Goal: Information Seeking & Learning: Compare options

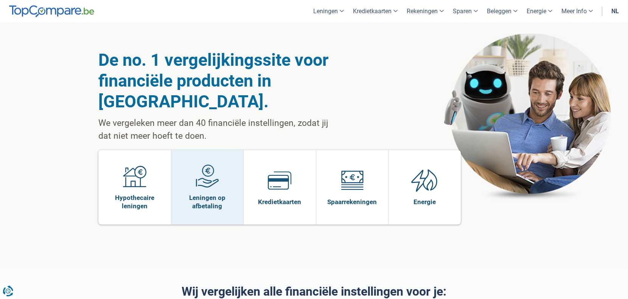
click at [201, 194] on span "Leningen op afbetaling" at bounding box center [207, 202] width 65 height 17
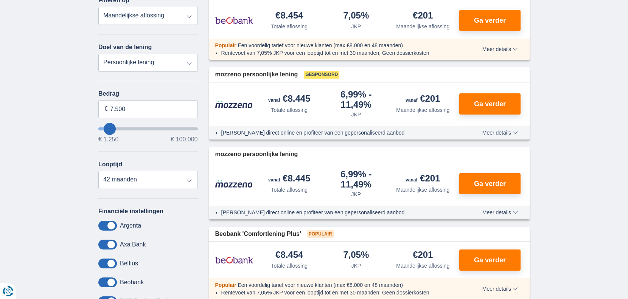
scroll to position [212, 0]
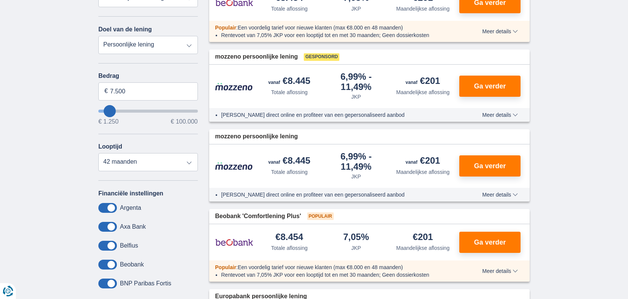
click at [513, 271] on span "Meer details" at bounding box center [500, 271] width 36 height 5
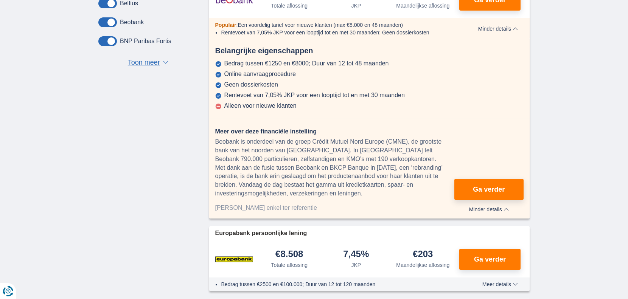
scroll to position [478, 0]
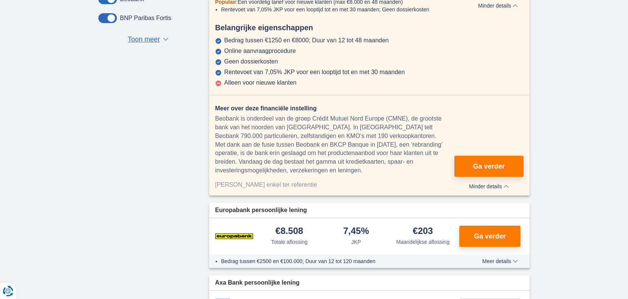
click at [499, 261] on span "Meer details" at bounding box center [500, 261] width 36 height 5
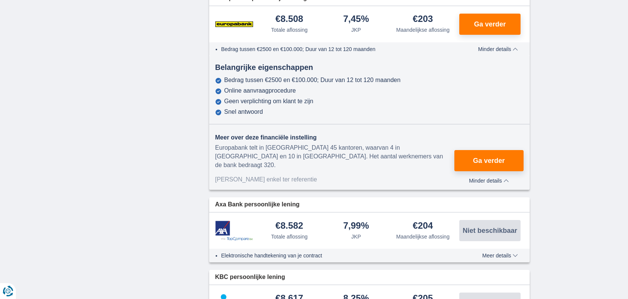
scroll to position [743, 0]
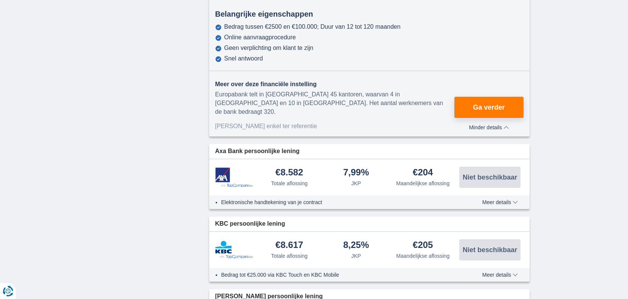
click at [508, 200] on span "Meer details" at bounding box center [500, 202] width 36 height 5
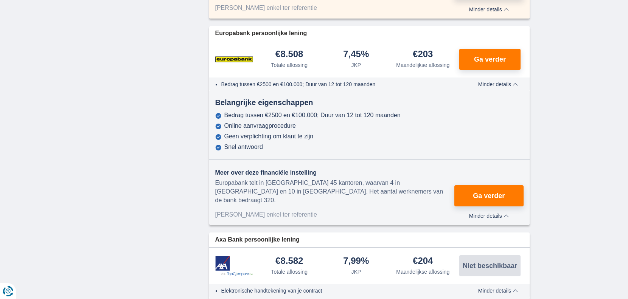
scroll to position [637, 0]
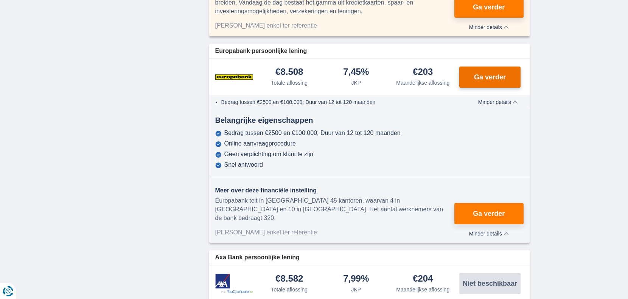
click at [490, 74] on span "Ga verder" at bounding box center [490, 77] width 32 height 7
click at [489, 77] on span "Ga verder" at bounding box center [490, 77] width 32 height 7
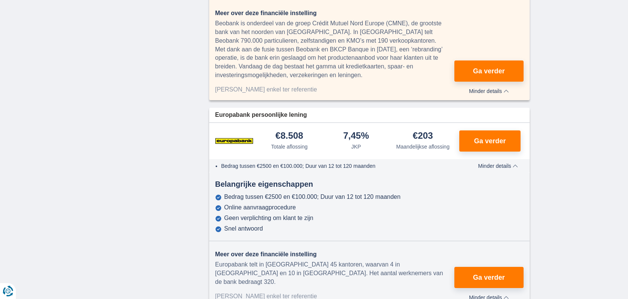
scroll to position [584, 0]
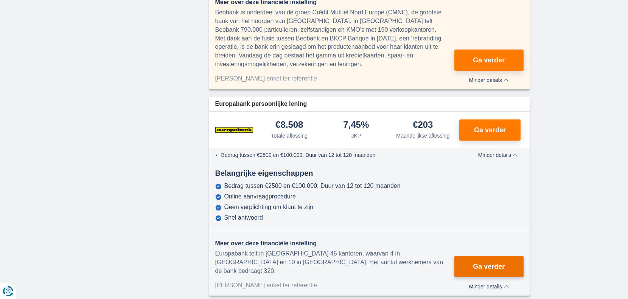
click at [488, 263] on span "Ga verder" at bounding box center [489, 266] width 32 height 7
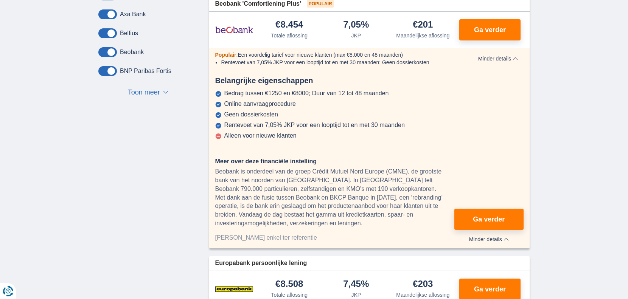
scroll to position [371, 0]
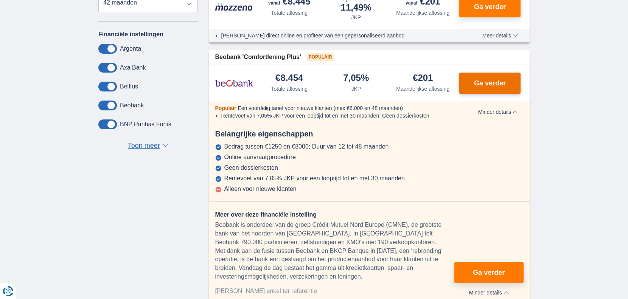
click at [485, 79] on button "Ga verder" at bounding box center [489, 83] width 61 height 21
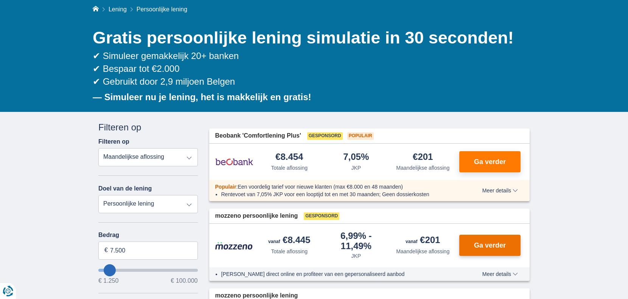
scroll to position [159, 0]
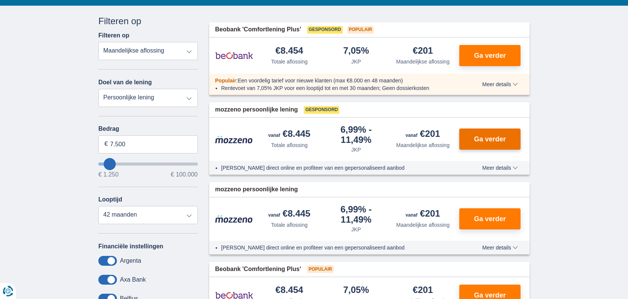
click at [488, 134] on button "Ga verder" at bounding box center [489, 139] width 61 height 21
